Goal: Task Accomplishment & Management: Use online tool/utility

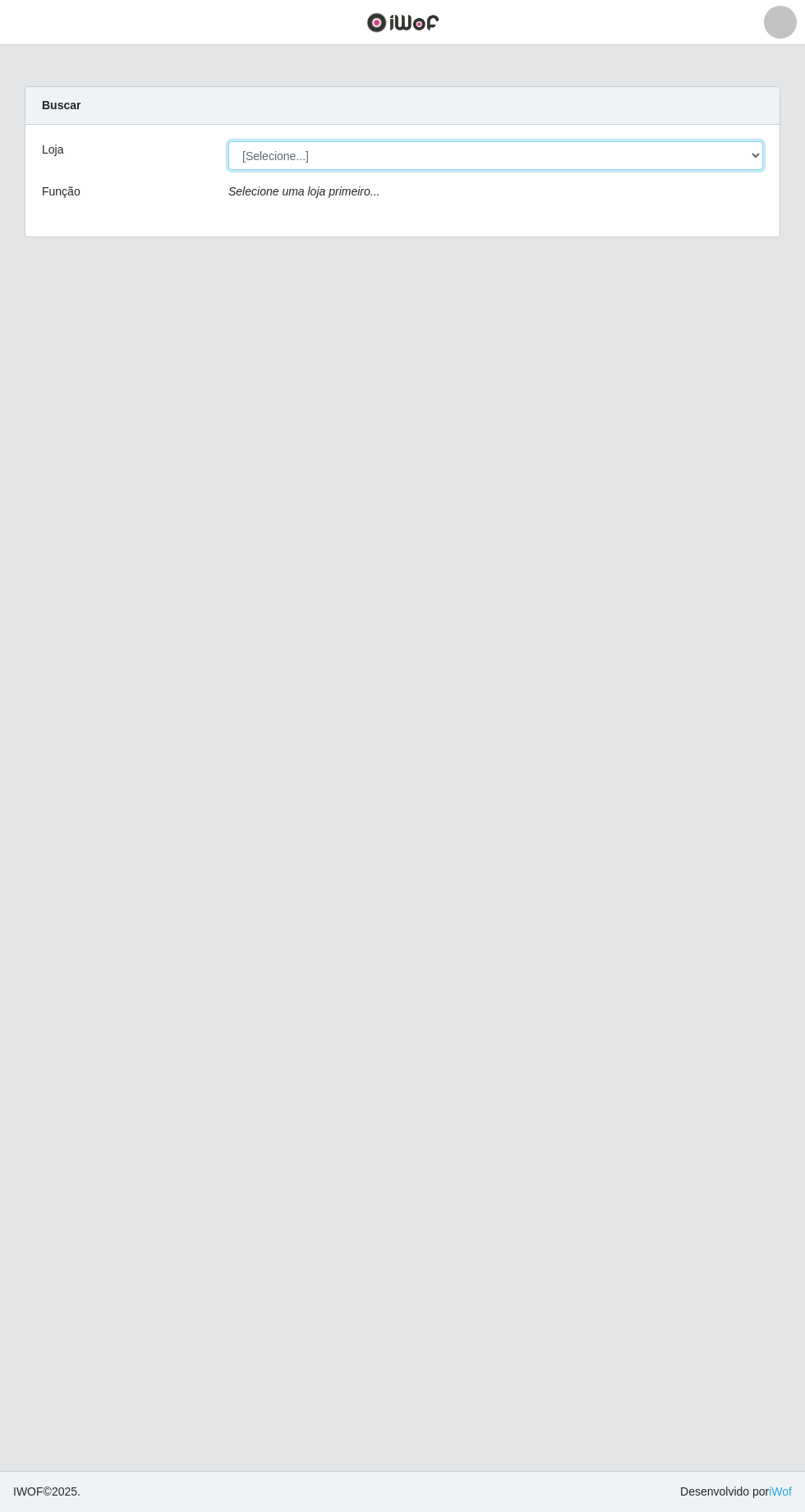
click at [732, 155] on select "[Selecione...] Extrabom - [GEOGRAPHIC_DATA] 28 [GEOGRAPHIC_DATA]" at bounding box center [495, 155] width 534 height 29
select select "456"
click at [228, 141] on select "[Selecione...] Extrabom - [GEOGRAPHIC_DATA] 28 [GEOGRAPHIC_DATA]" at bounding box center [495, 155] width 534 height 29
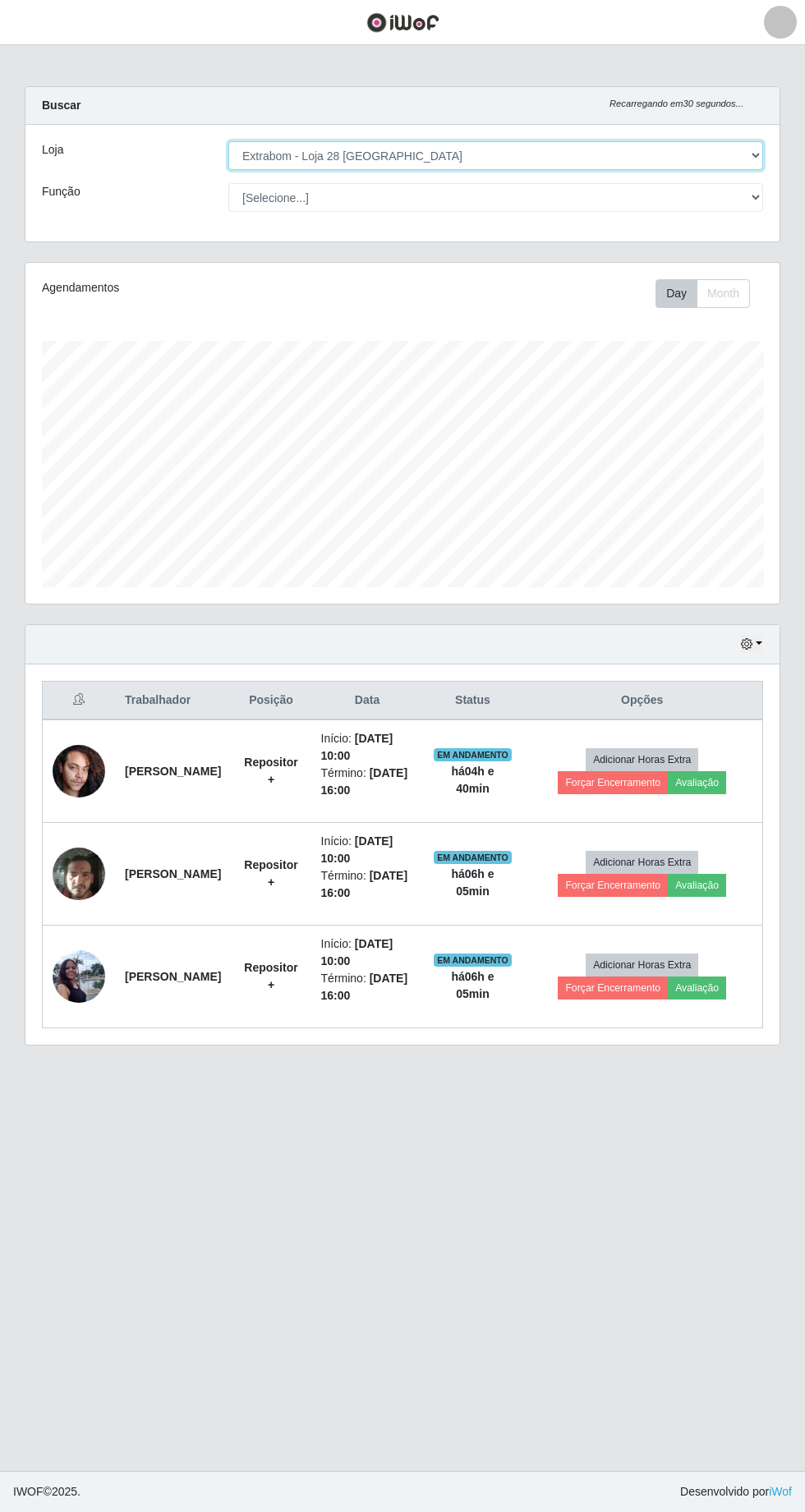
scroll to position [340, 754]
click at [614, 885] on button "Forçar Encerramento" at bounding box center [613, 885] width 110 height 23
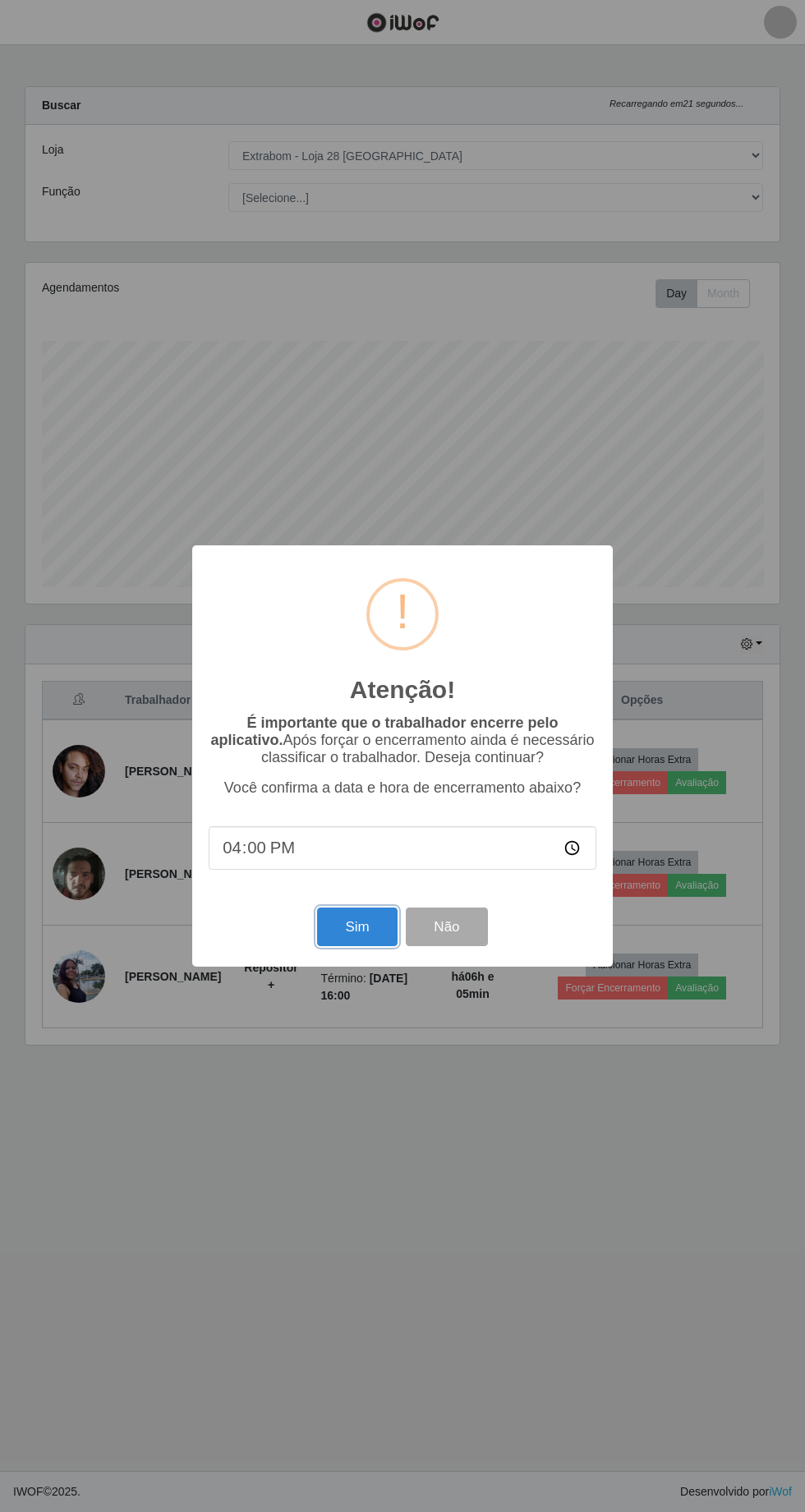
click at [355, 933] on button "Sim" at bounding box center [357, 926] width 80 height 38
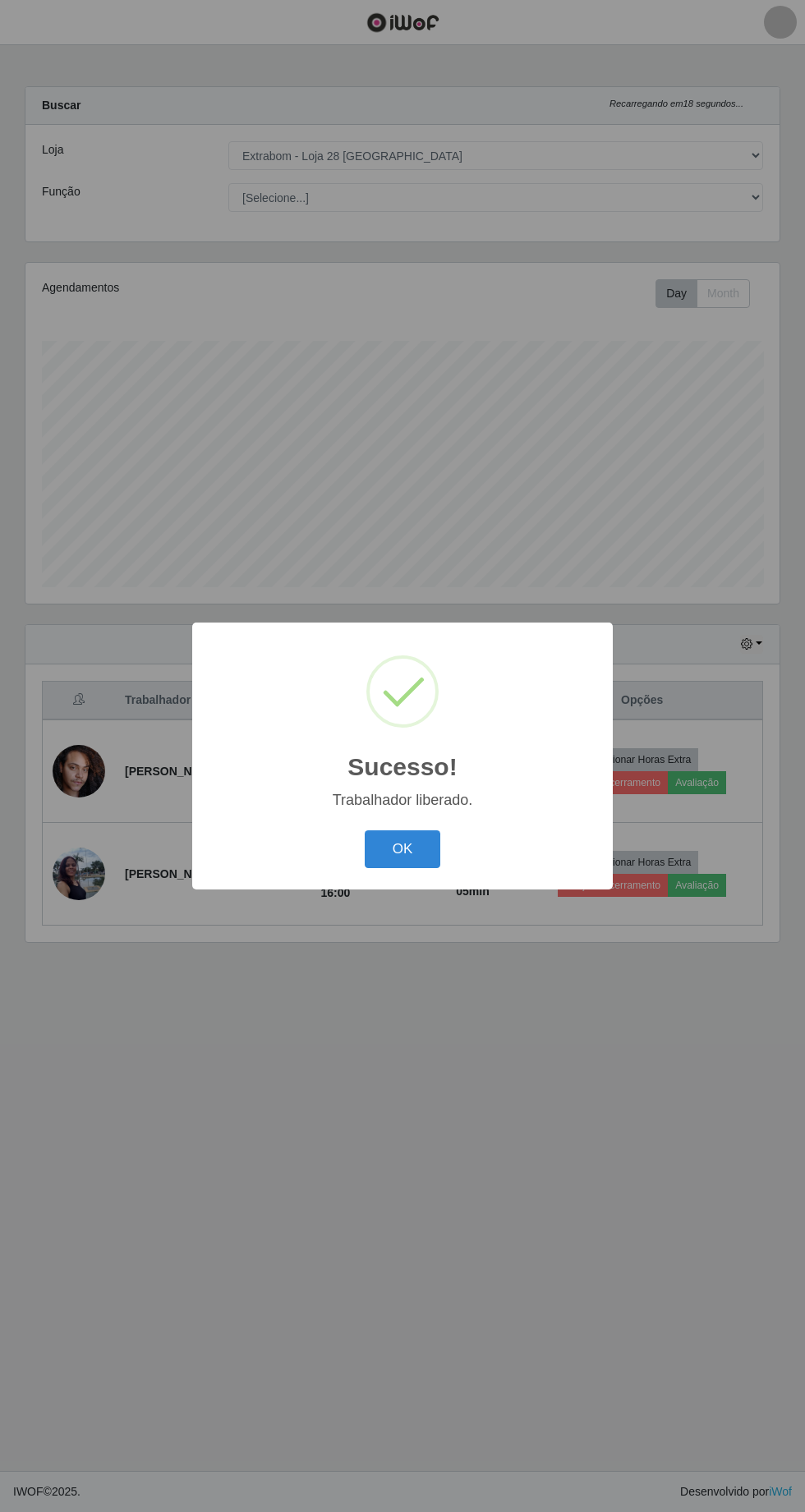
click at [414, 853] on button "OK" at bounding box center [402, 849] width 76 height 38
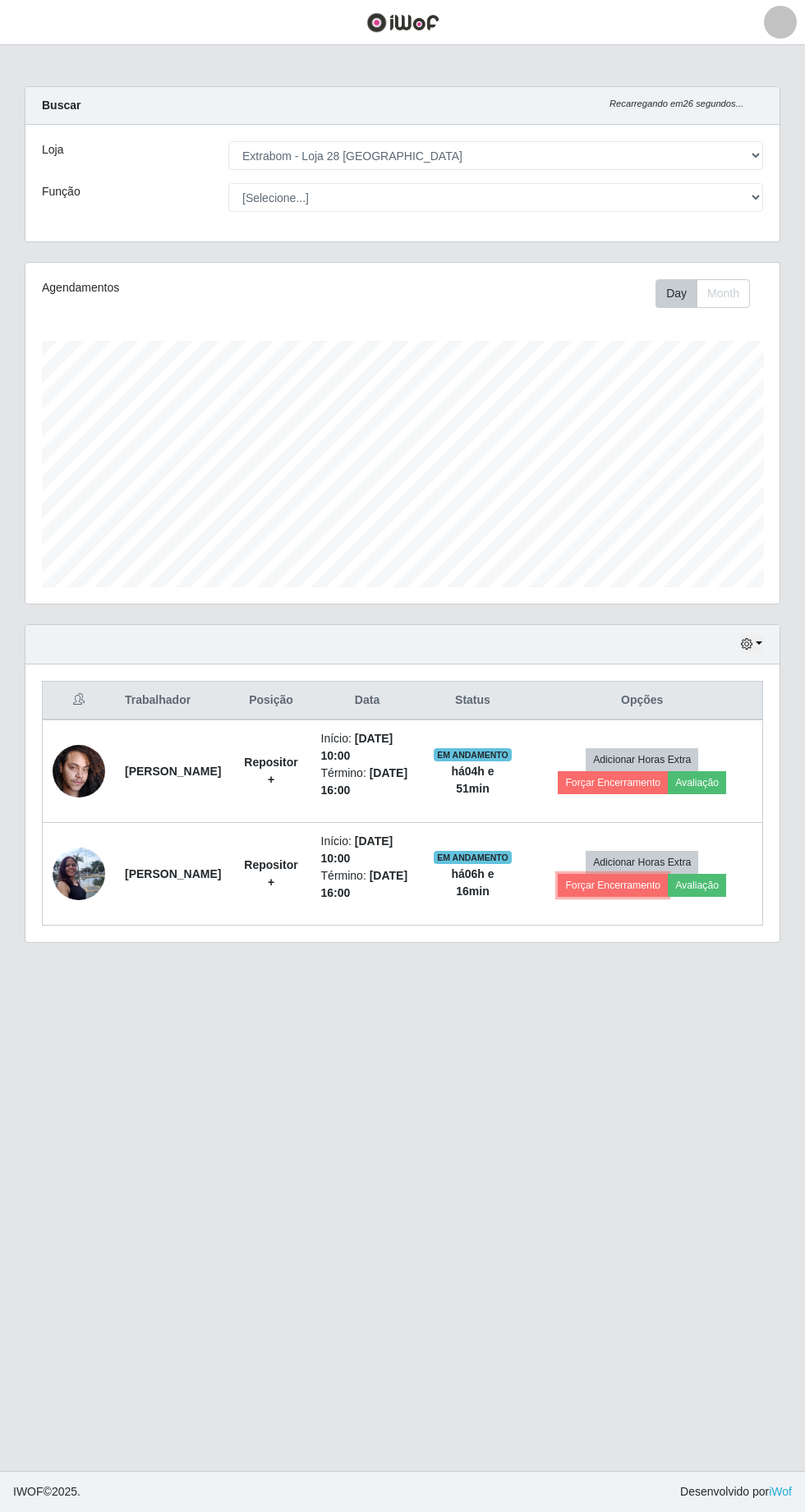
click at [630, 881] on button "Forçar Encerramento" at bounding box center [613, 885] width 110 height 23
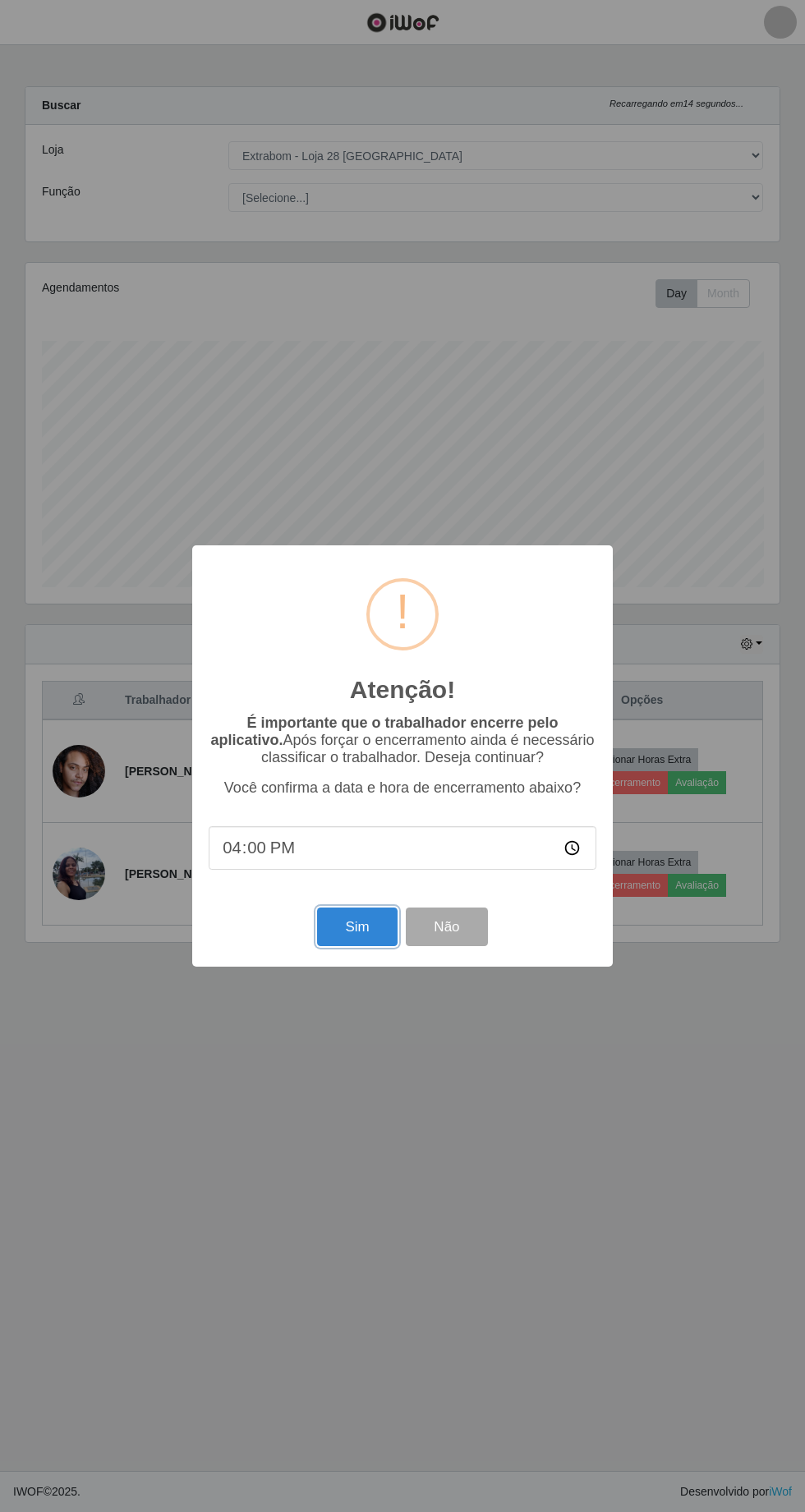
click at [335, 938] on button "Sim" at bounding box center [357, 926] width 80 height 38
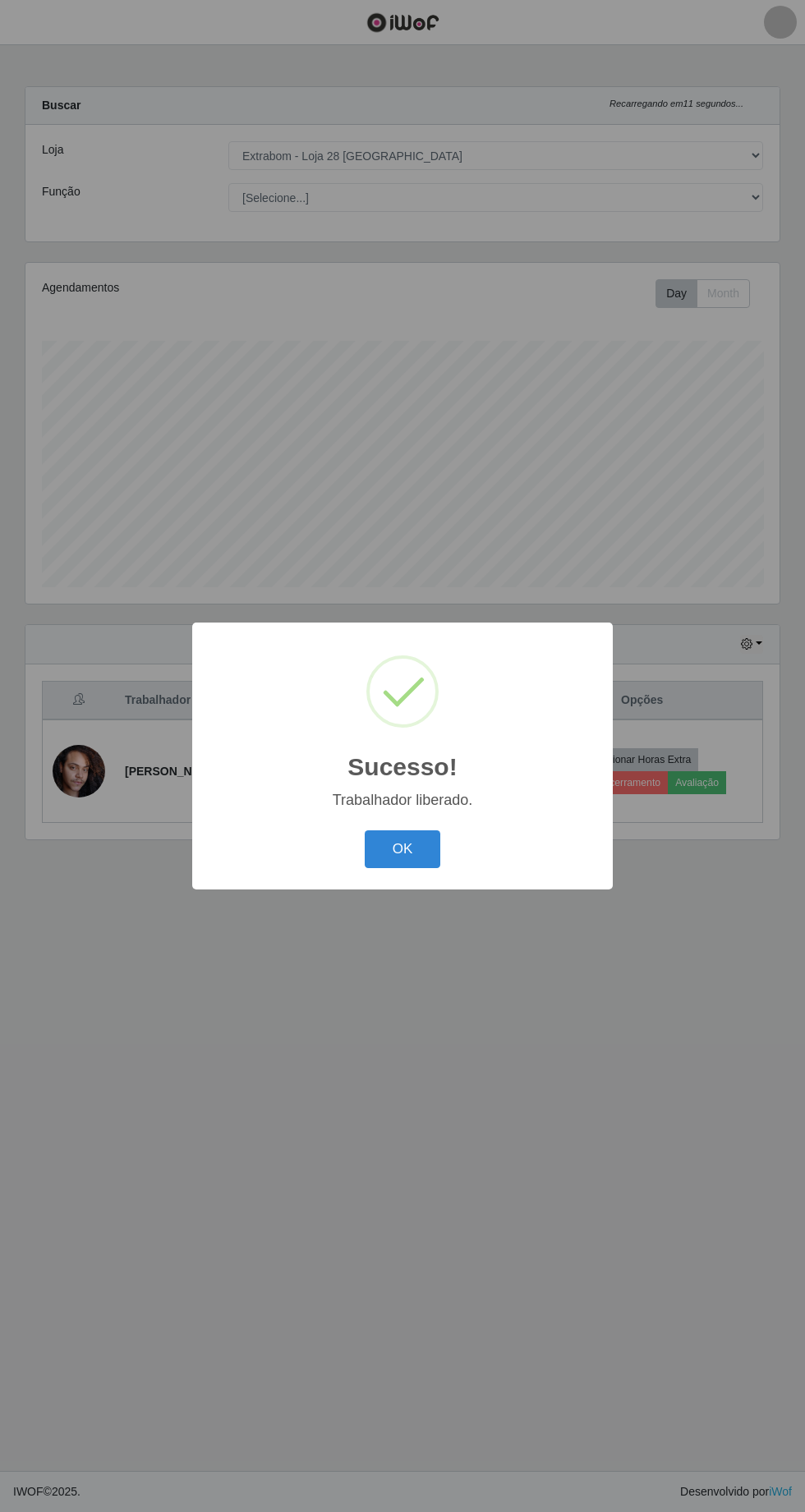
click at [402, 849] on button "OK" at bounding box center [402, 849] width 76 height 38
